Goal: Find specific page/section: Find specific page/section

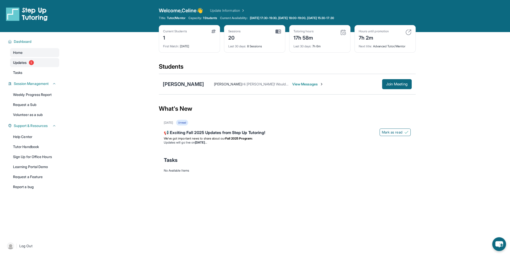
click at [24, 64] on span "Updates" at bounding box center [20, 62] width 14 height 5
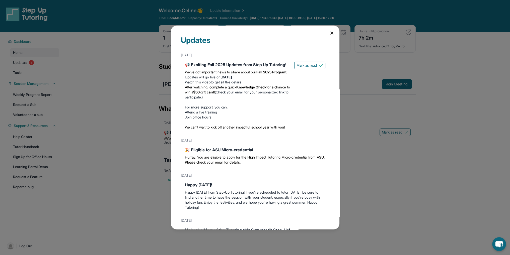
click at [329, 34] on icon at bounding box center [331, 33] width 5 height 5
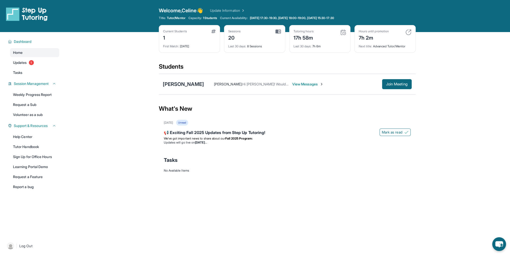
click at [309, 40] on div "17h 58m" at bounding box center [304, 37] width 20 height 8
click at [342, 33] on img at bounding box center [343, 32] width 6 height 6
click at [27, 15] on img at bounding box center [27, 14] width 42 height 14
click at [27, 13] on img at bounding box center [27, 14] width 42 height 14
click at [22, 43] on span "Dashboard" at bounding box center [23, 41] width 18 height 5
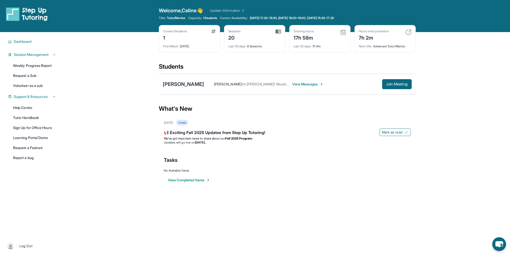
click at [23, 19] on img at bounding box center [27, 14] width 42 height 14
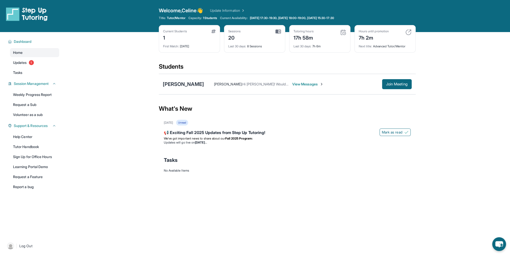
click at [242, 11] on link "Update Information" at bounding box center [227, 10] width 35 height 5
click at [43, 96] on link "Weekly Progress Report" at bounding box center [34, 94] width 49 height 9
